Goal: Task Accomplishment & Management: Manage account settings

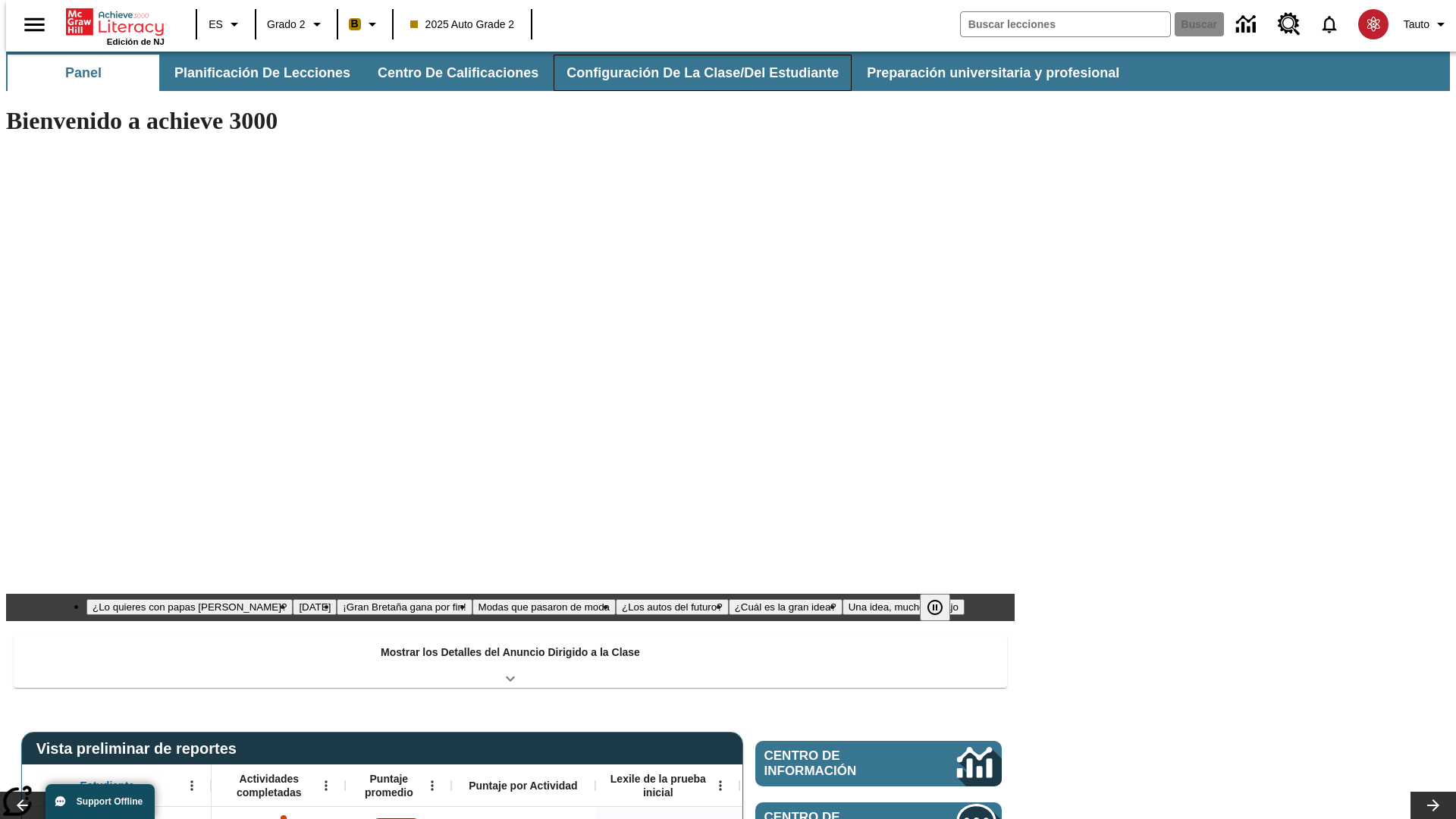
click at [686, 73] on button "Configuración de la clase/del estudiante" at bounding box center [702, 72] width 298 height 36
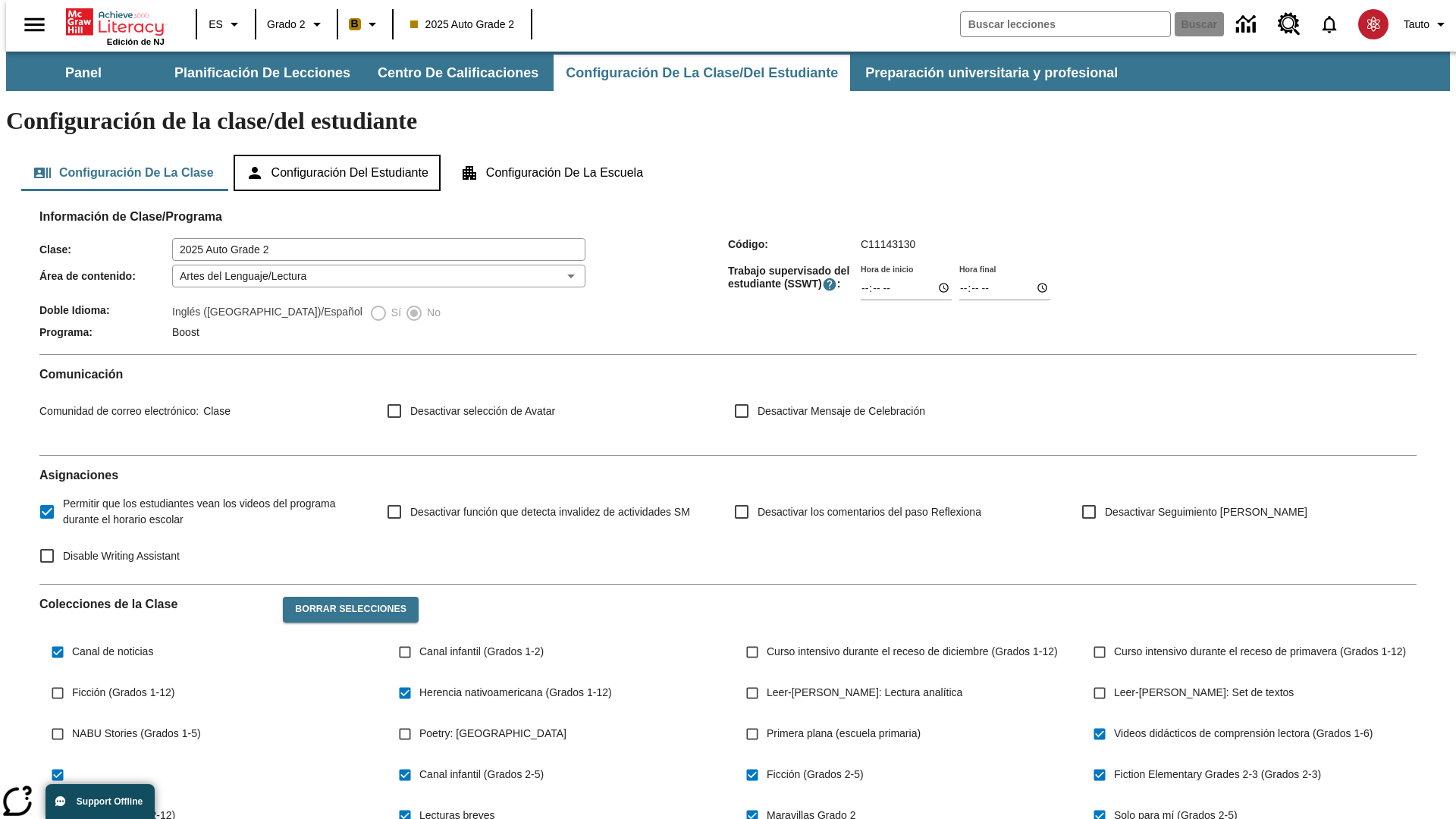
click at [339, 154] on button "Configuración del estudiante" at bounding box center [336, 172] width 207 height 36
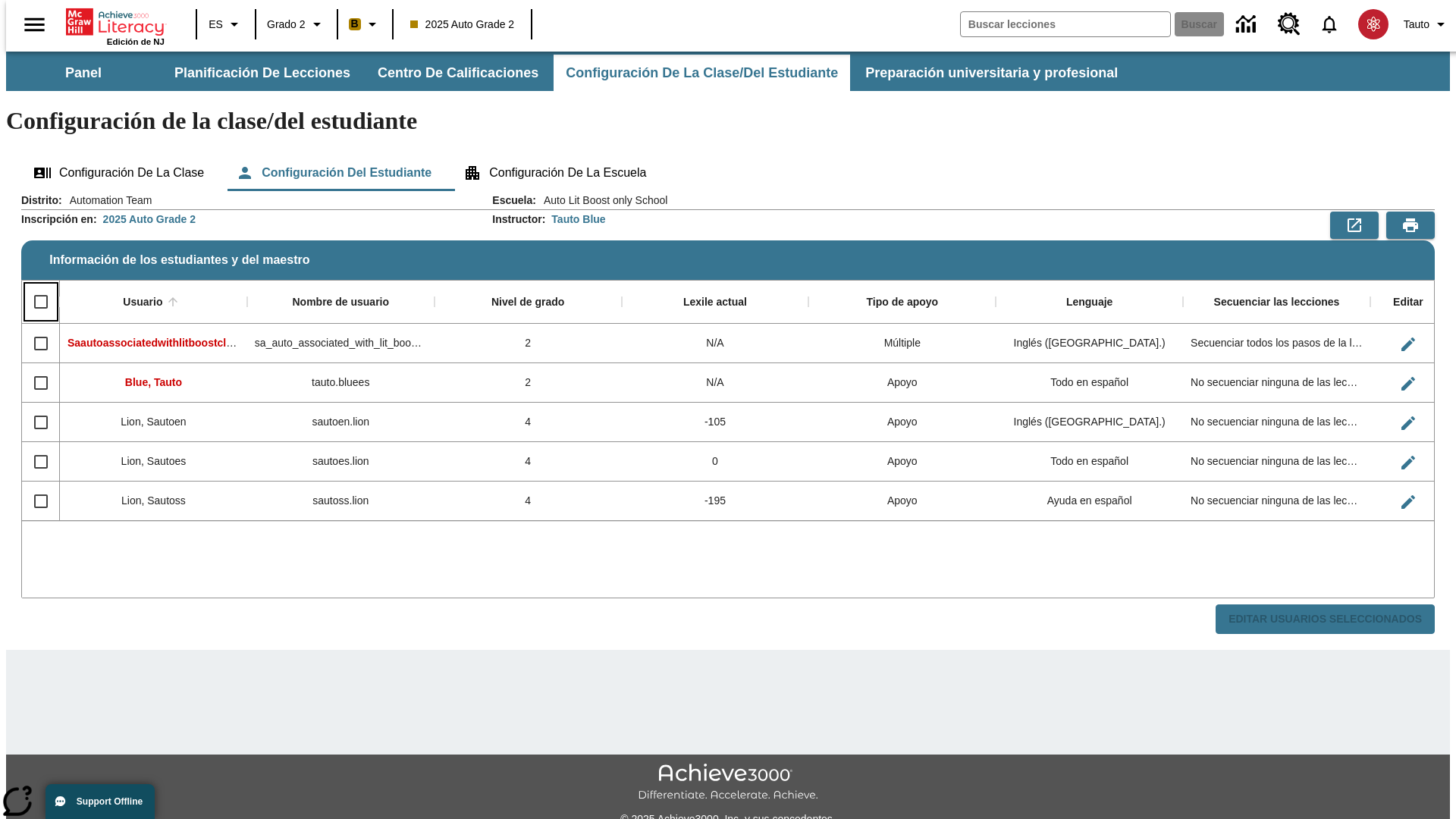
click at [34, 286] on input "Select all rows" at bounding box center [41, 302] width 32 height 32
checkbox input "true"
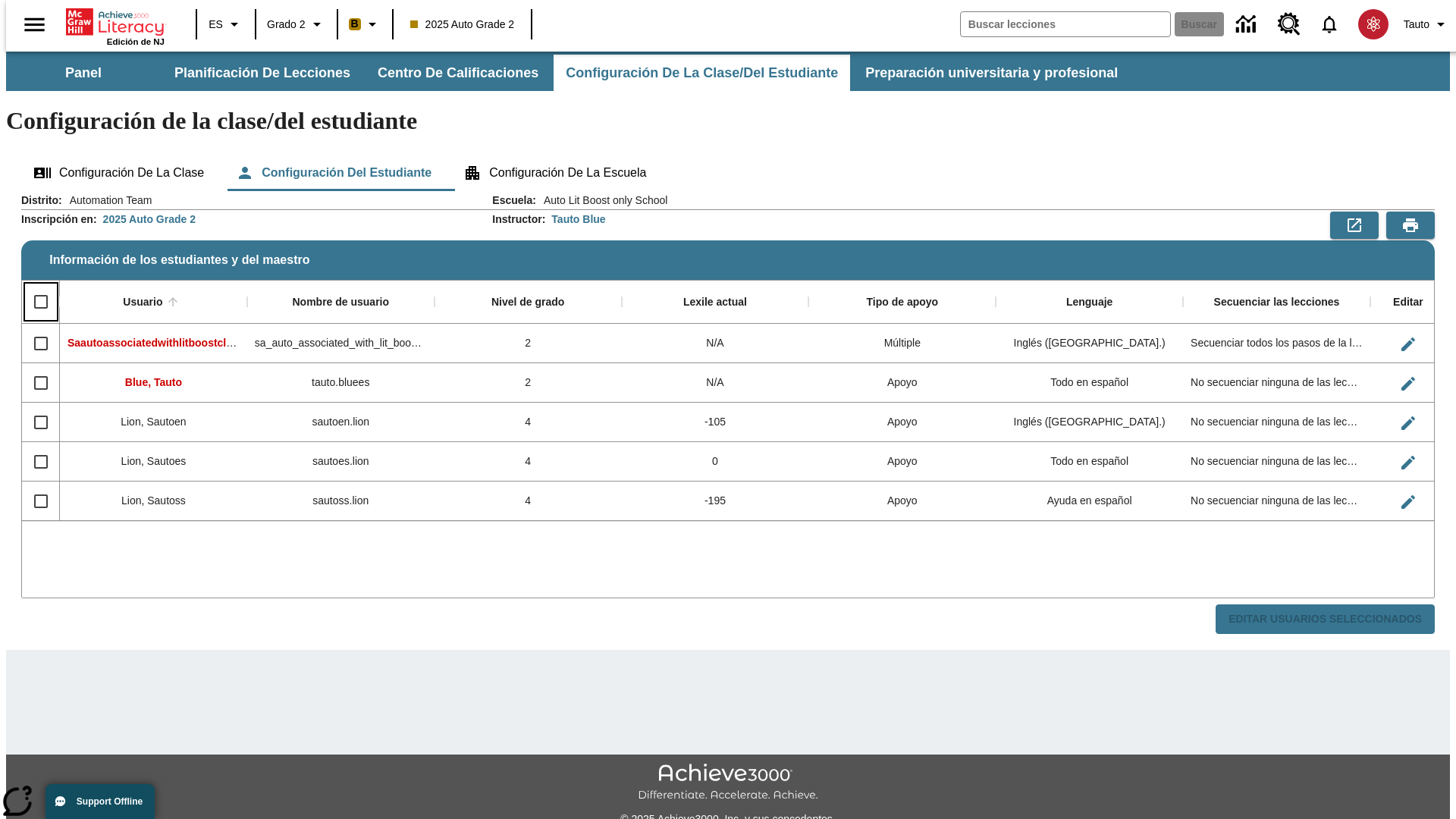
checkbox input "true"
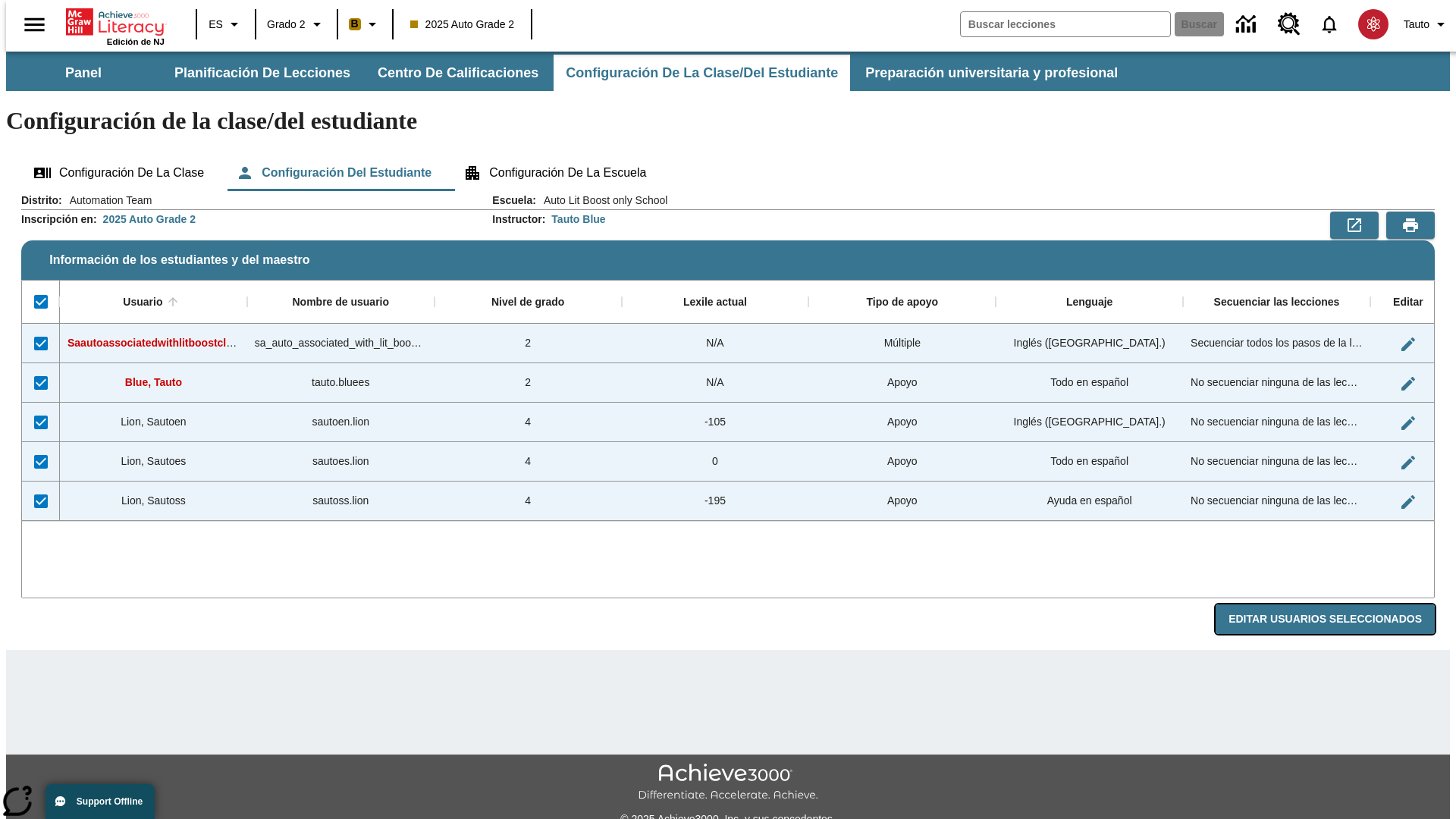
click at [1337, 604] on button "Editar Usuarios Seleccionados" at bounding box center [1325, 619] width 219 height 30
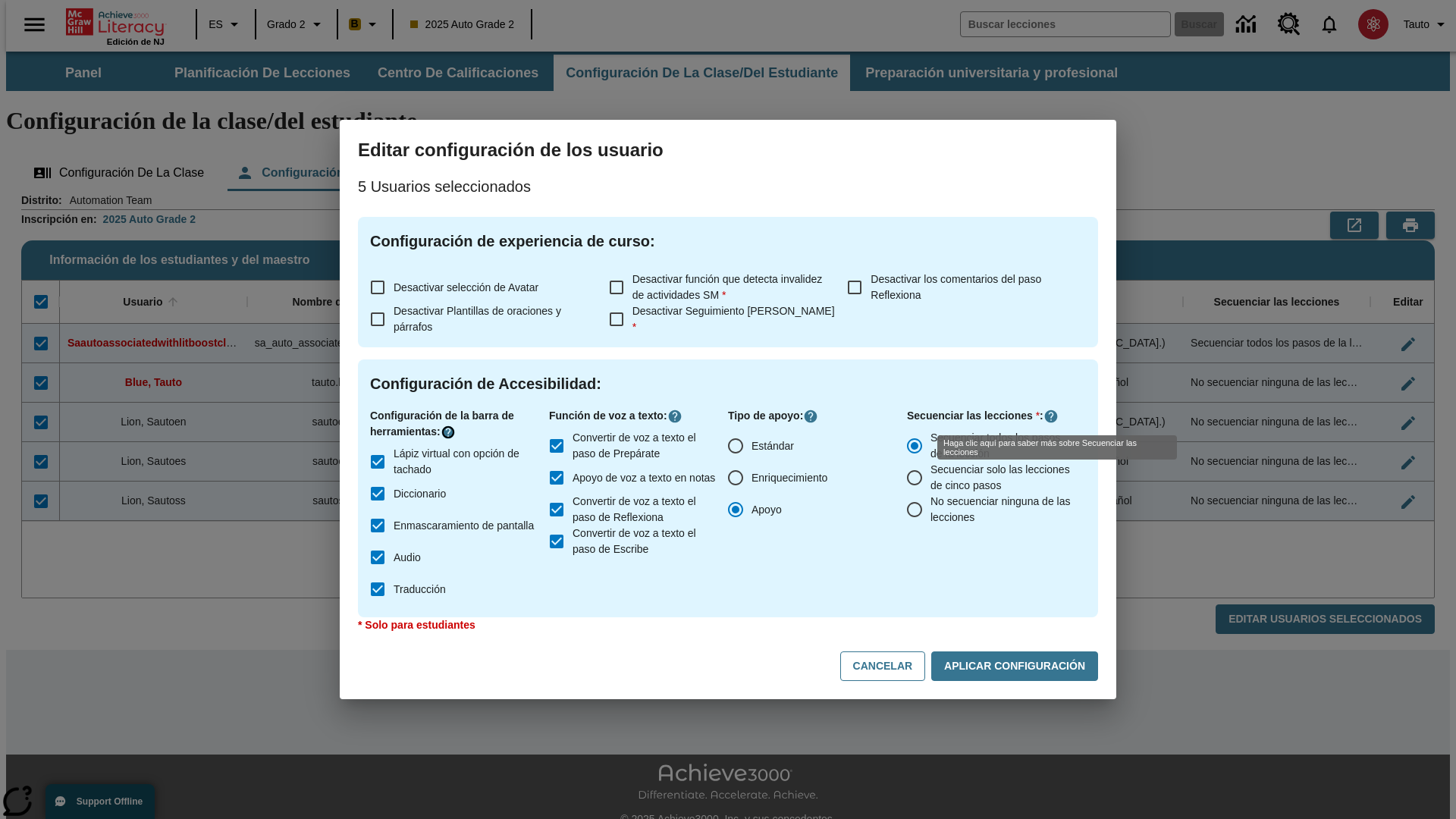
click at [450, 432] on icon "Haga clic aquí para saber más sobre" at bounding box center [448, 432] width 15 height 15
